Goal: Navigation & Orientation: Find specific page/section

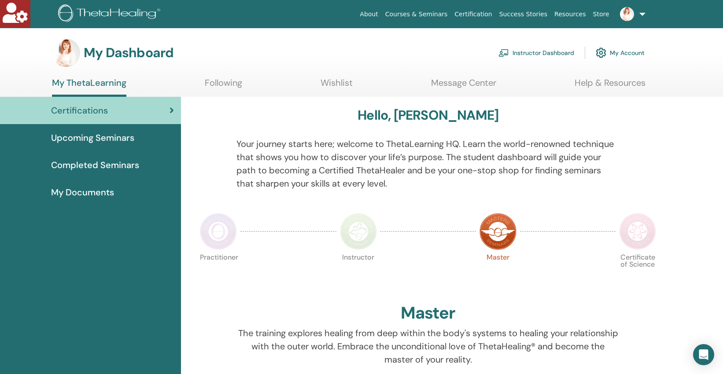
click at [533, 55] on link "Instructor Dashboard" at bounding box center [536, 52] width 76 height 19
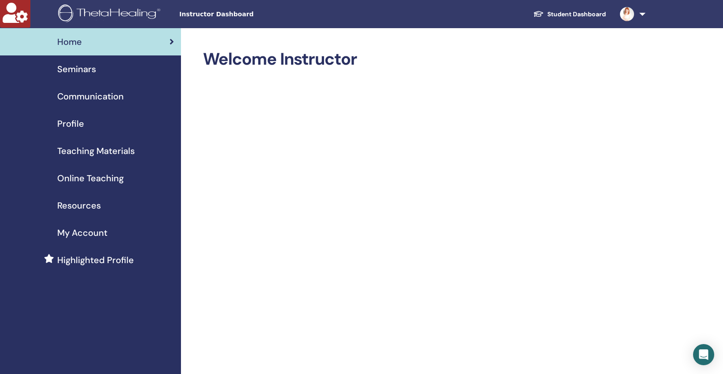
click at [116, 178] on span "Online Teaching" at bounding box center [90, 178] width 66 height 13
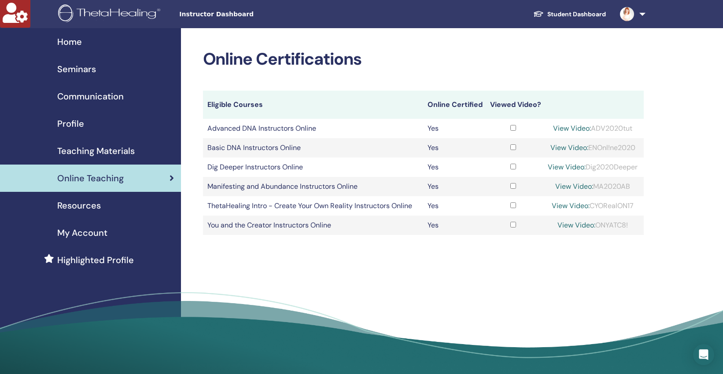
click at [120, 147] on span "Teaching Materials" at bounding box center [95, 150] width 77 height 13
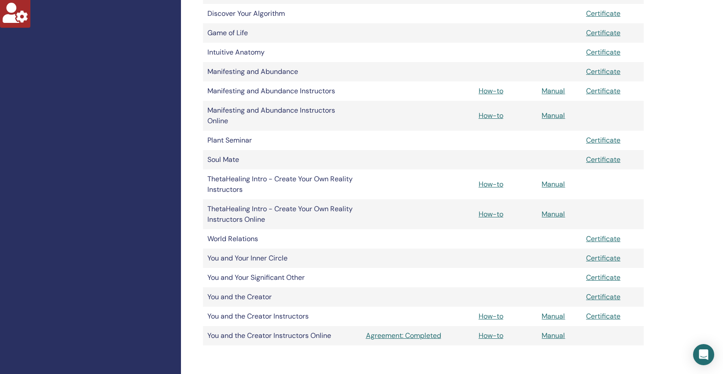
scroll to position [411, 0]
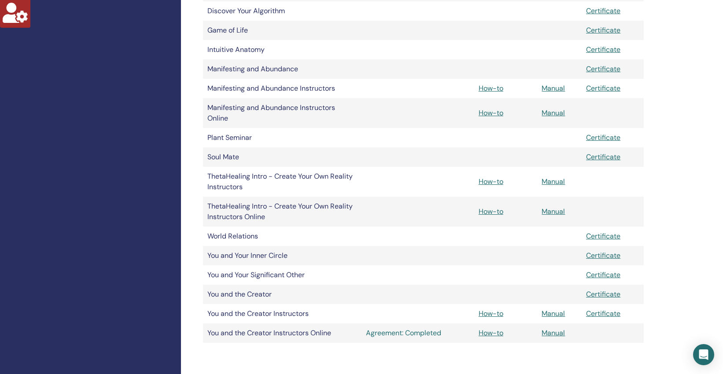
click at [422, 334] on link "Agreement: Completed" at bounding box center [418, 333] width 104 height 11
